Goal: Transaction & Acquisition: Purchase product/service

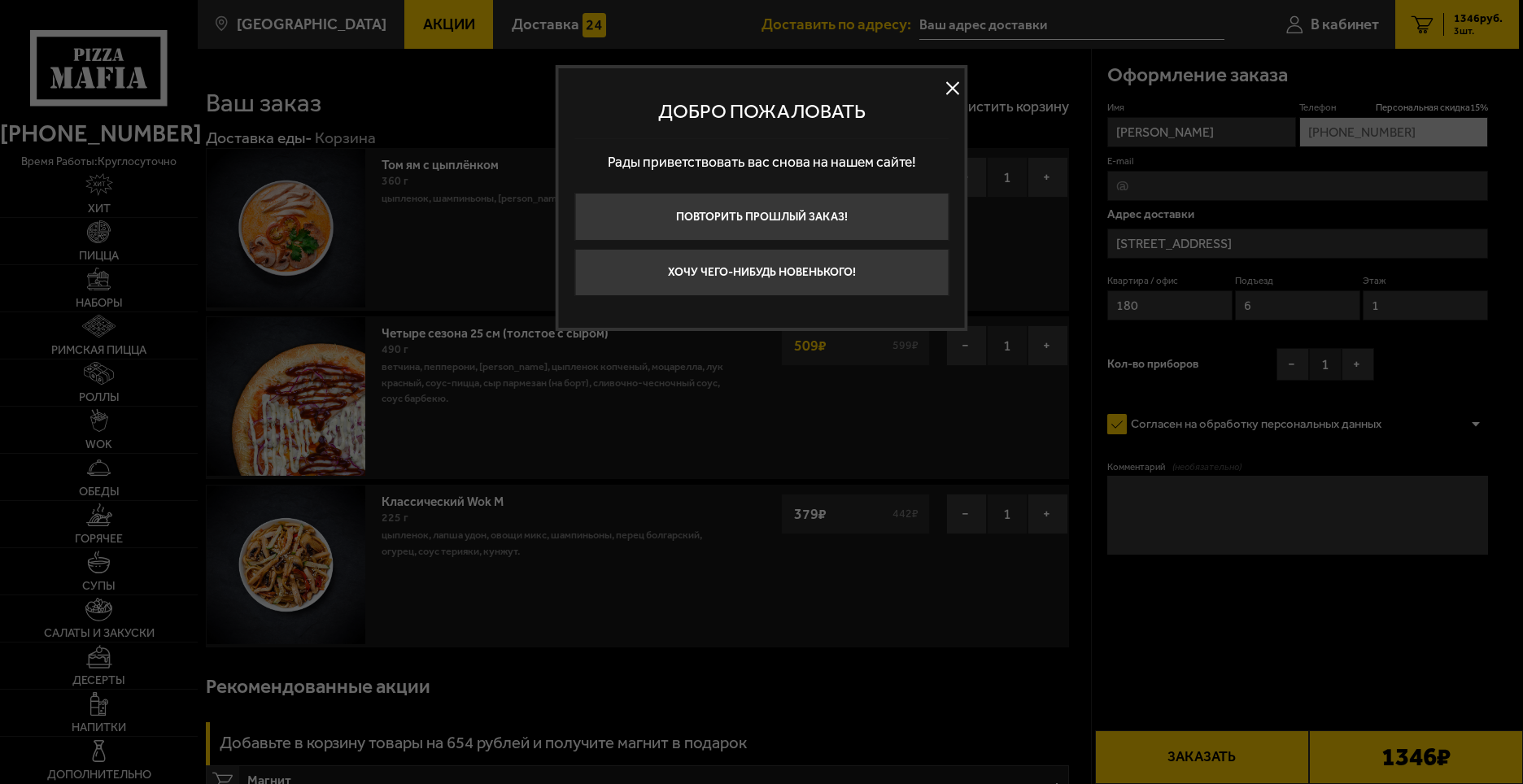
type input "Дачный проспект, 9к2"
click at [941, 79] on button at bounding box center [952, 87] width 25 height 25
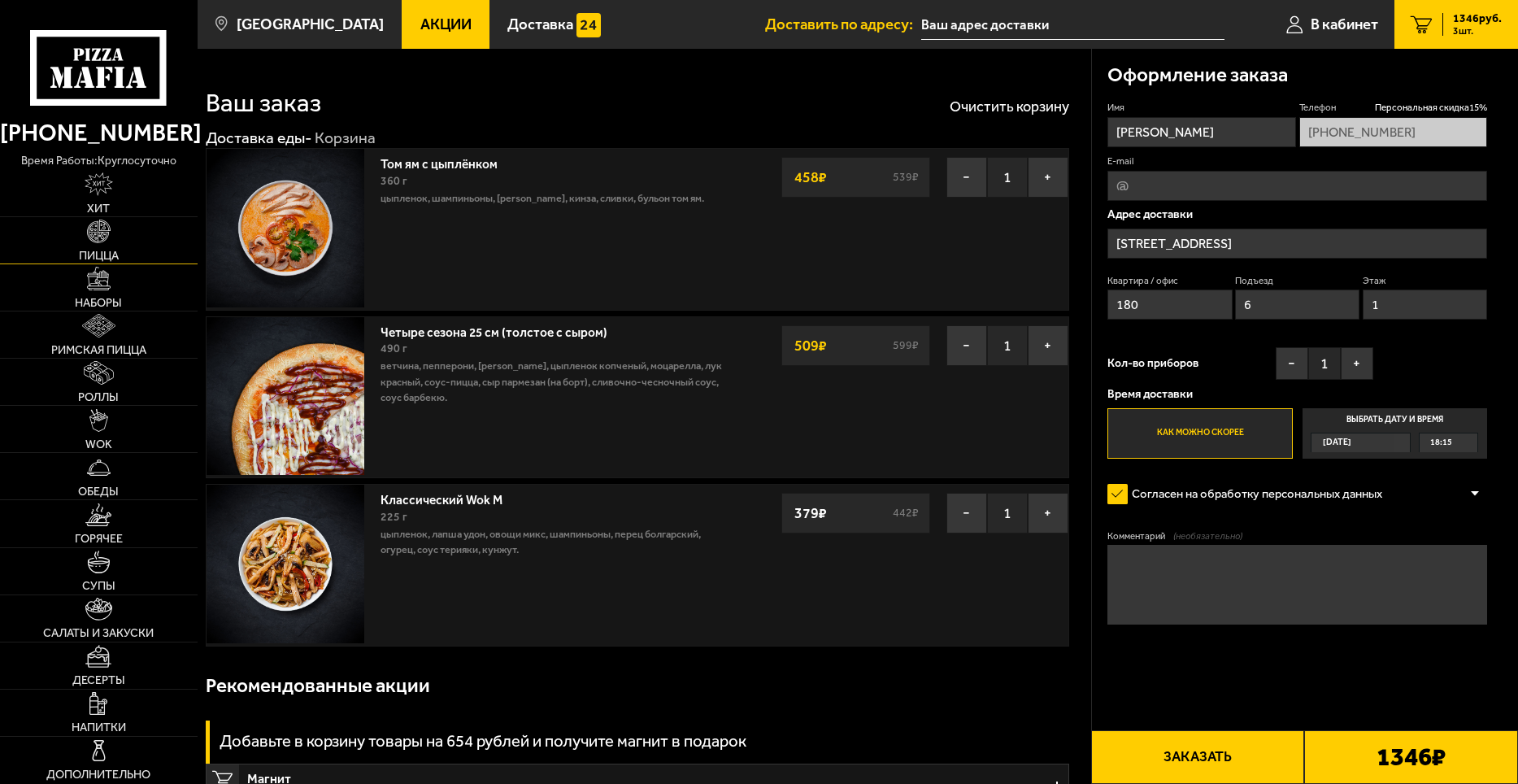
click at [106, 225] on img at bounding box center [99, 232] width 24 height 24
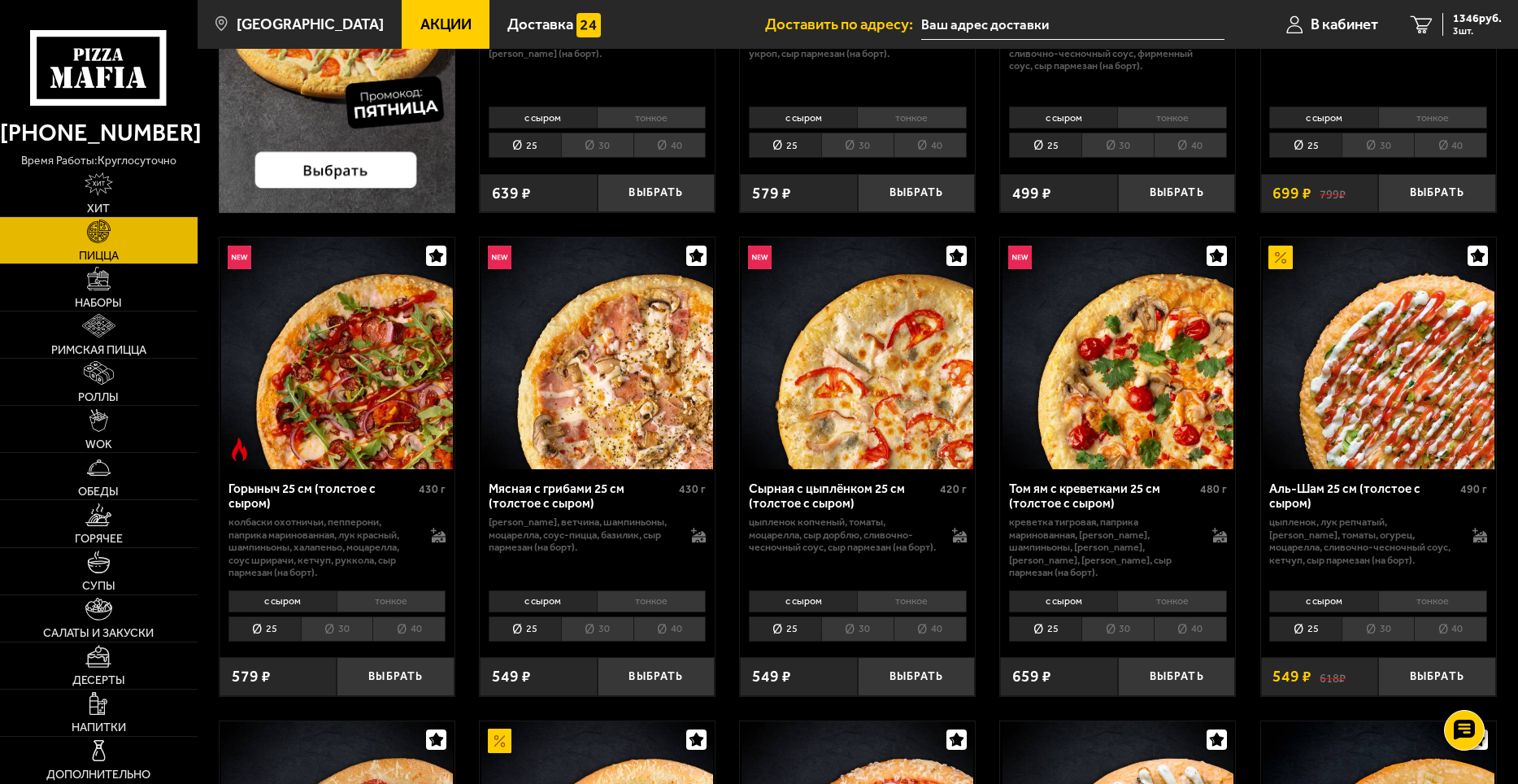
scroll to position [81, 0]
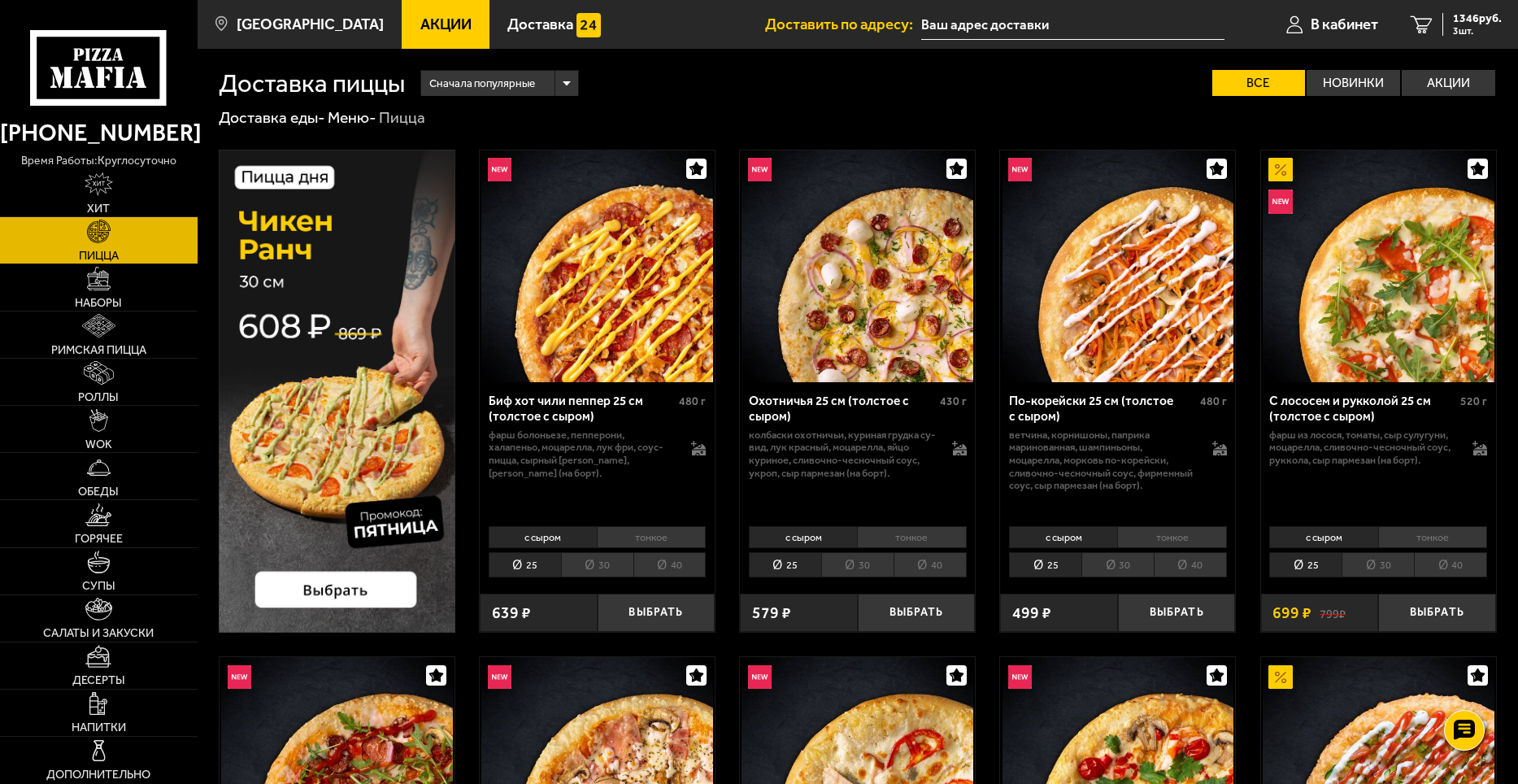
click at [602, 565] on li "30" at bounding box center [596, 563] width 73 height 25
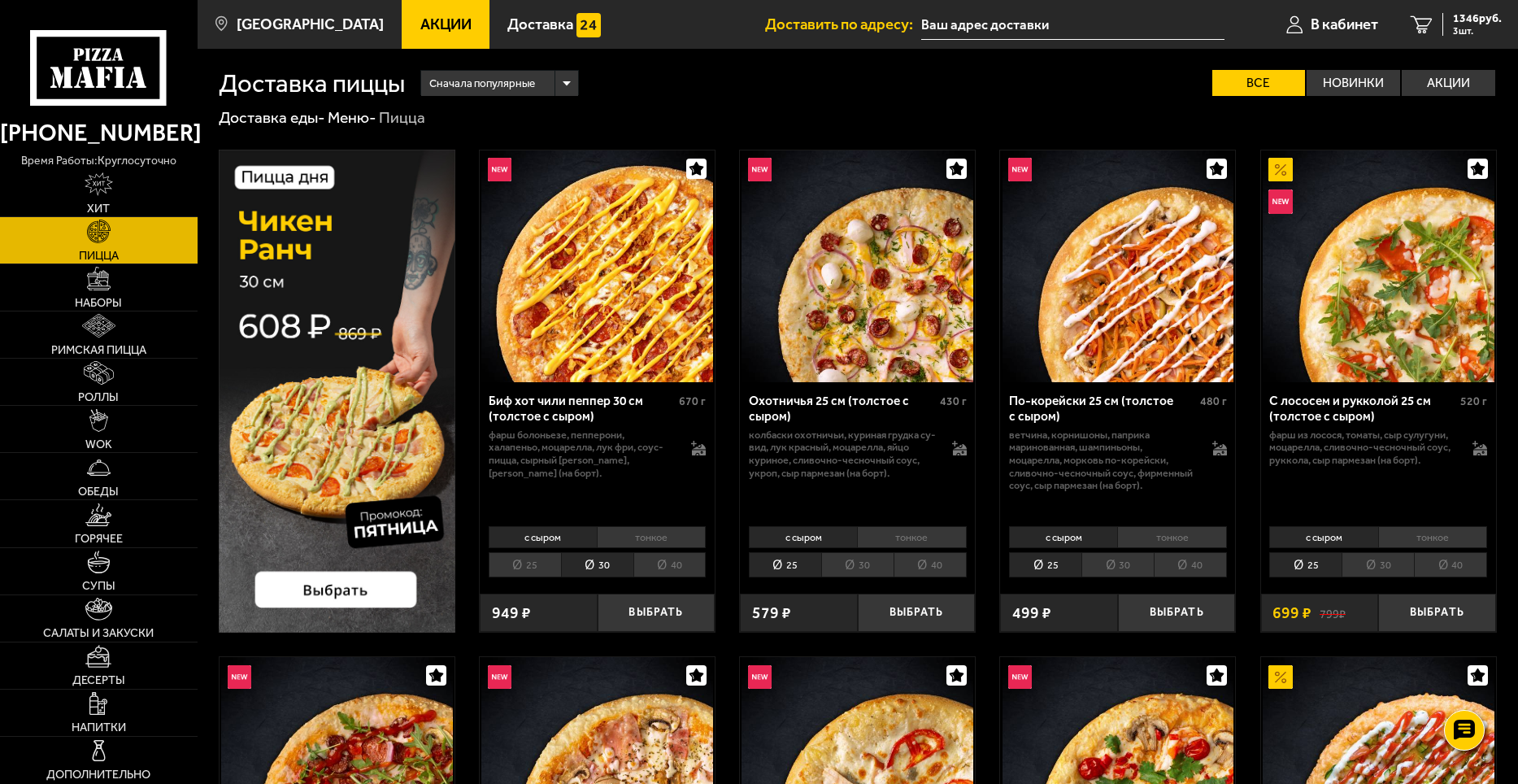
click at [852, 559] on li "30" at bounding box center [857, 563] width 73 height 25
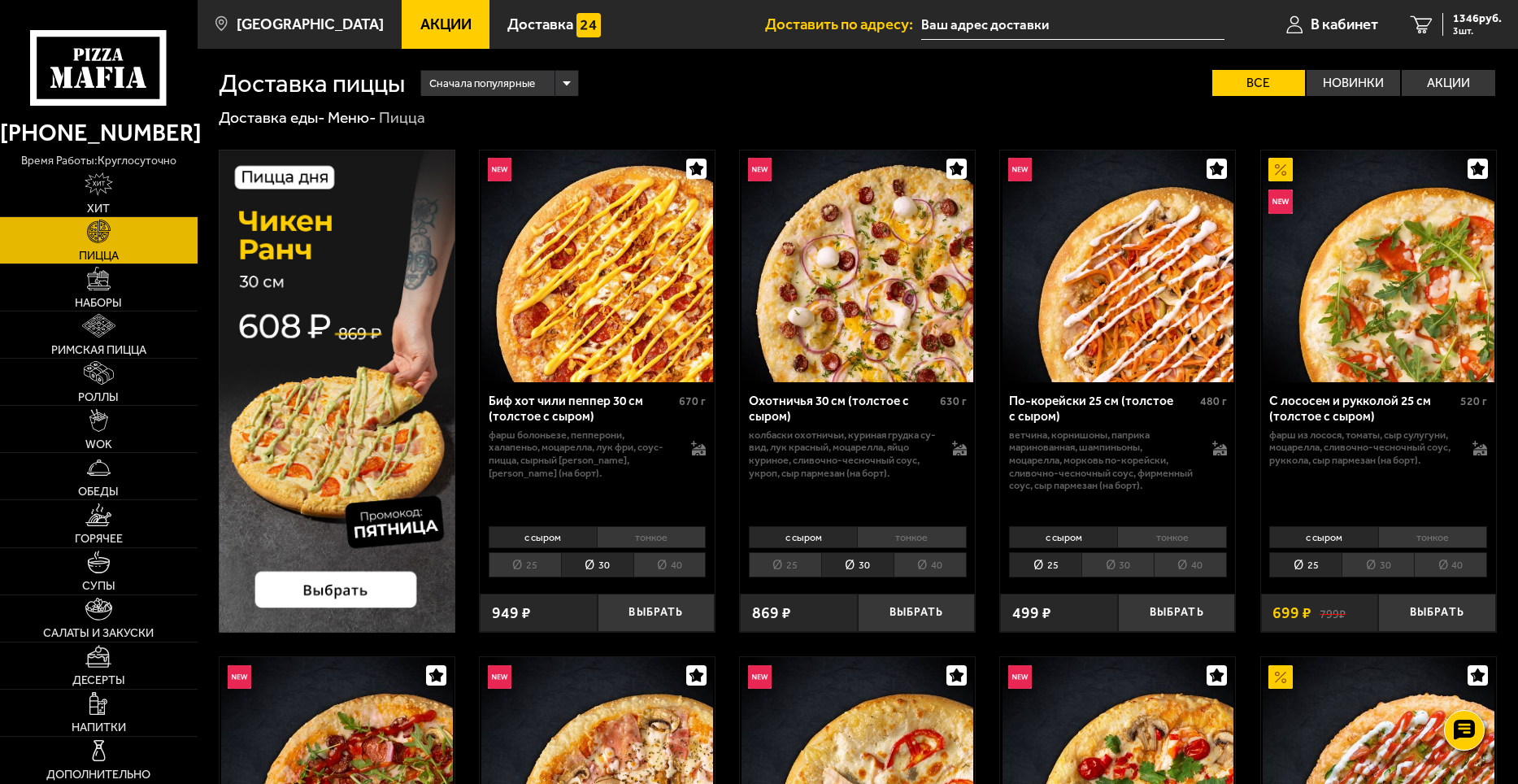
click at [1124, 563] on li "30" at bounding box center [1117, 563] width 73 height 25
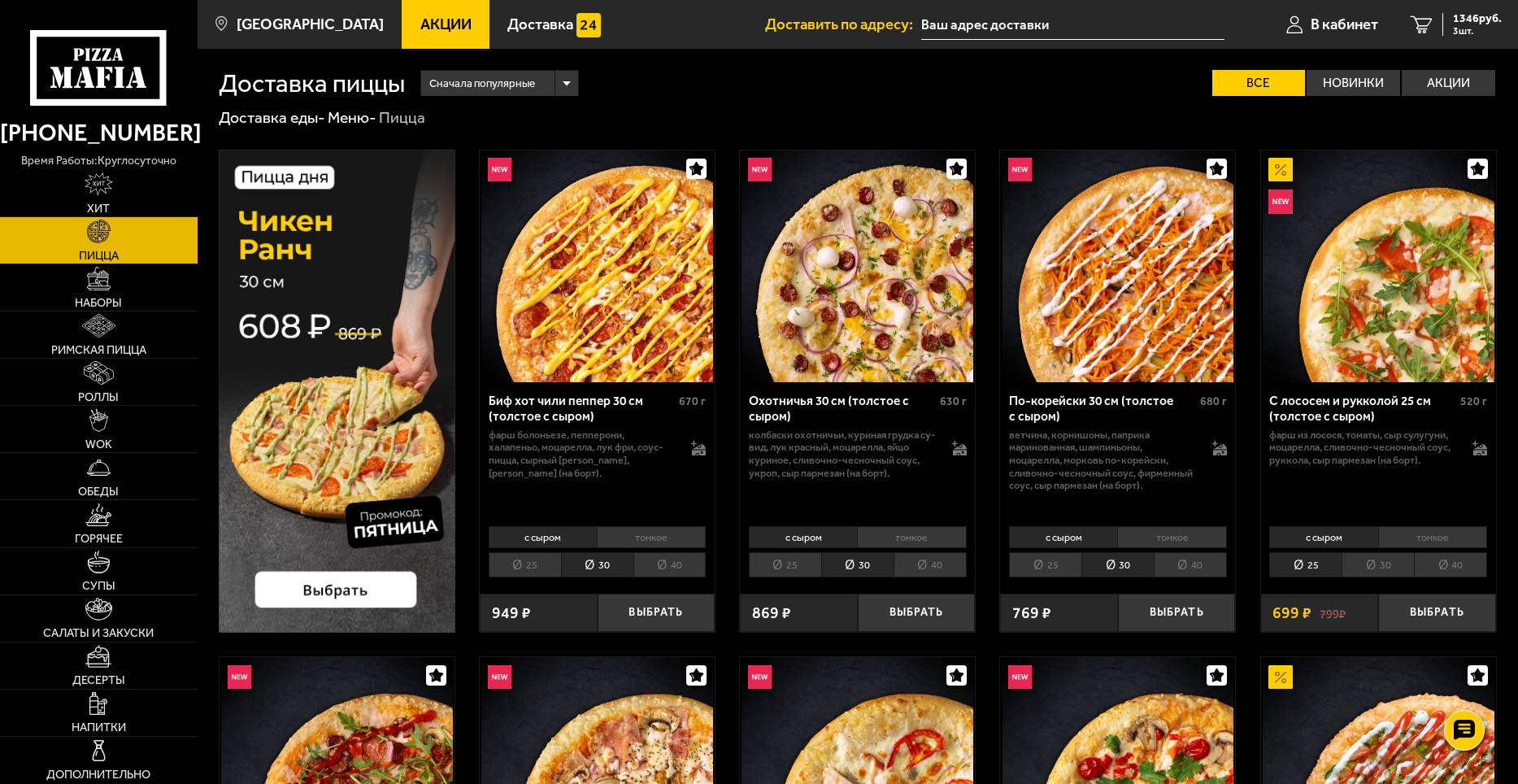
click at [1374, 566] on li "30" at bounding box center [1378, 563] width 73 height 25
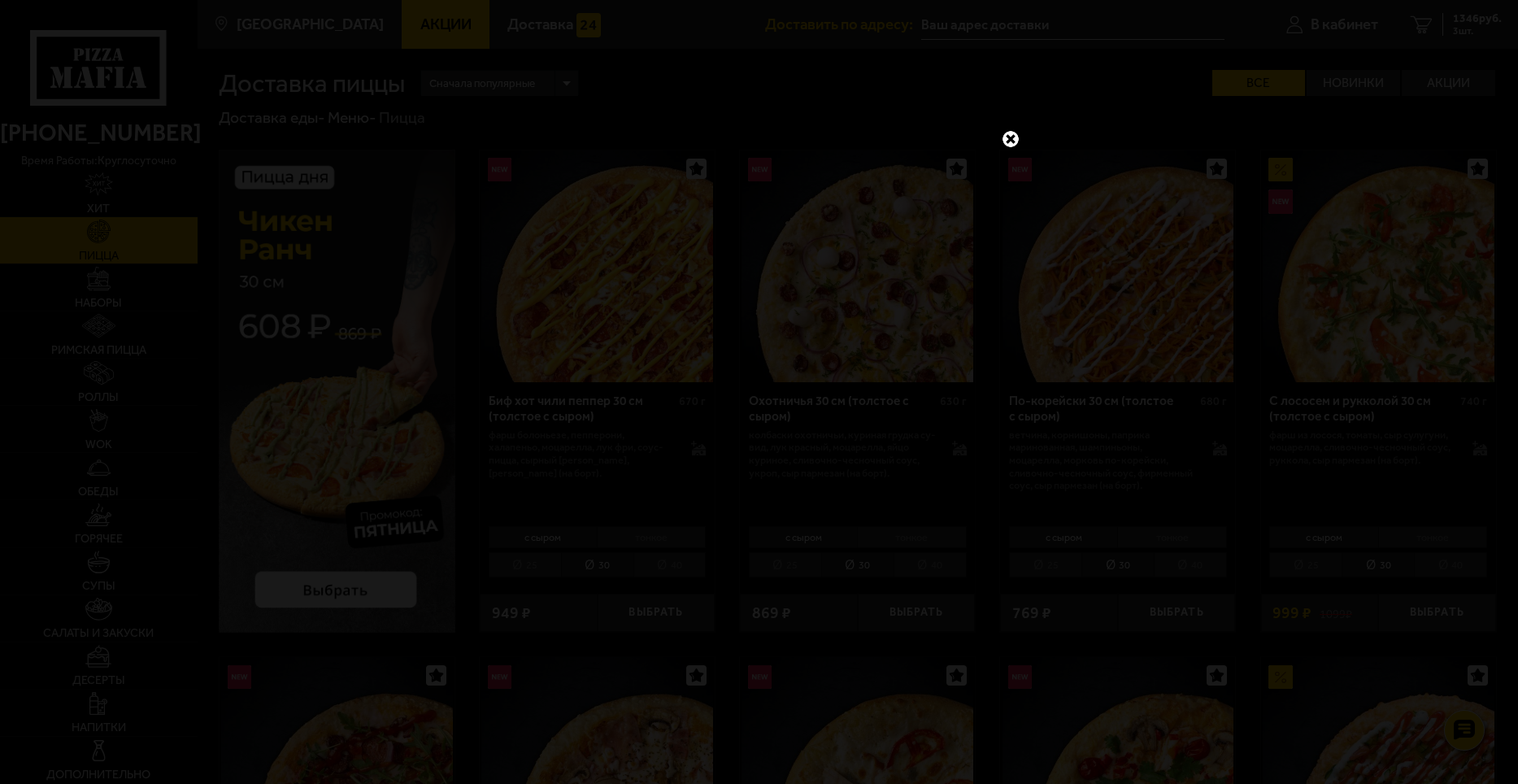
click at [1014, 138] on link at bounding box center [1010, 138] width 21 height 21
